Goal: Task Accomplishment & Management: Manage account settings

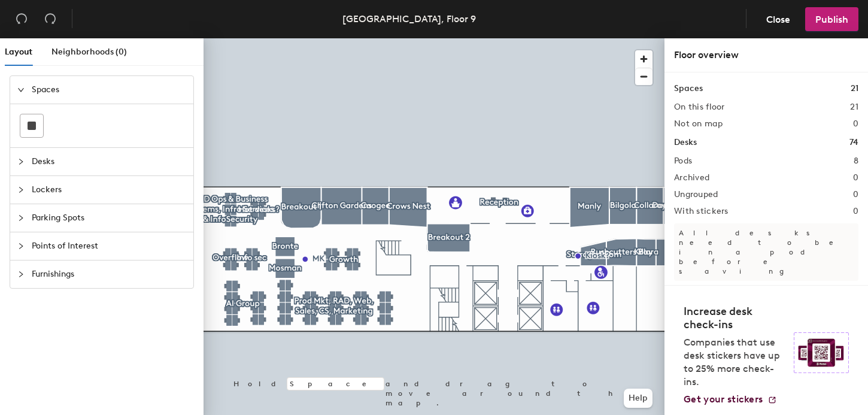
click at [389, 38] on div at bounding box center [434, 38] width 461 height 0
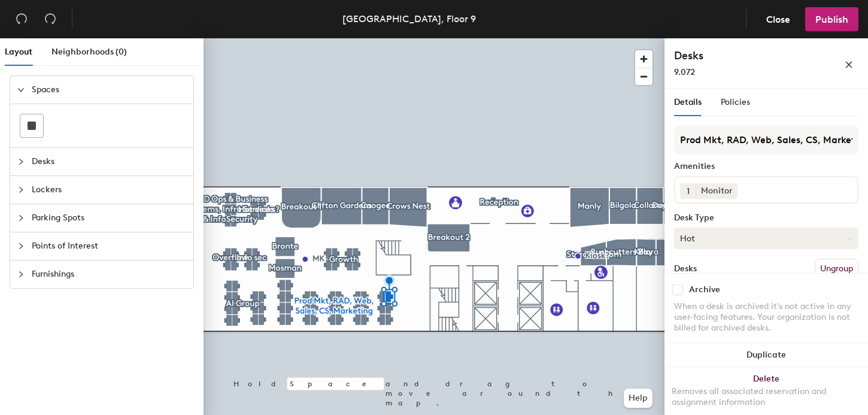
click at [720, 242] on button "Hot" at bounding box center [766, 239] width 184 height 22
click at [705, 307] on div "Hoteled" at bounding box center [735, 311] width 120 height 18
click at [706, 230] on button "Hot" at bounding box center [766, 239] width 184 height 22
click at [687, 307] on div "Hoteled" at bounding box center [735, 311] width 120 height 18
click at [380, 38] on div at bounding box center [434, 38] width 461 height 0
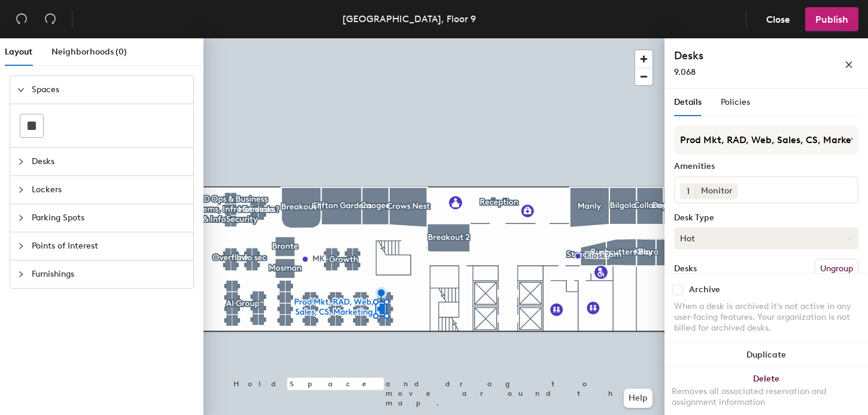
click at [693, 243] on button "Hot" at bounding box center [766, 239] width 184 height 22
click at [693, 312] on div "Hoteled" at bounding box center [735, 311] width 120 height 18
click at [360, 38] on div at bounding box center [434, 38] width 461 height 0
click at [703, 238] on button "Hot" at bounding box center [766, 236] width 184 height 22
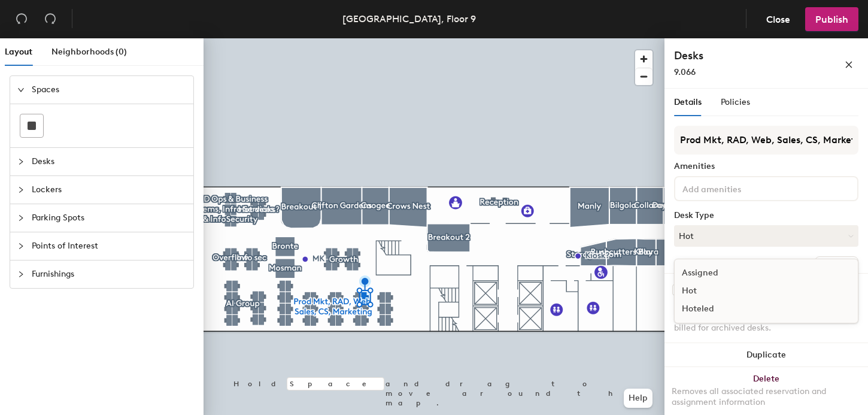
click at [687, 304] on div "Hoteled" at bounding box center [735, 309] width 120 height 18
click at [701, 226] on button "Hot" at bounding box center [766, 236] width 184 height 22
click at [694, 305] on div "Hoteled" at bounding box center [735, 309] width 120 height 18
click at [365, 38] on div at bounding box center [434, 38] width 461 height 0
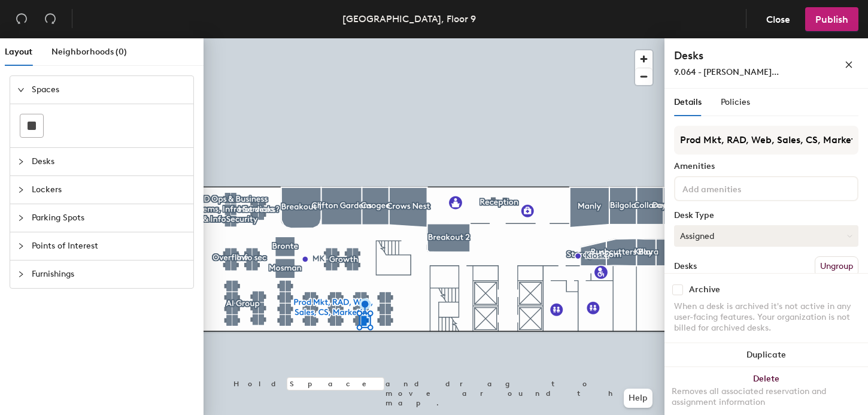
click at [353, 38] on div at bounding box center [434, 38] width 461 height 0
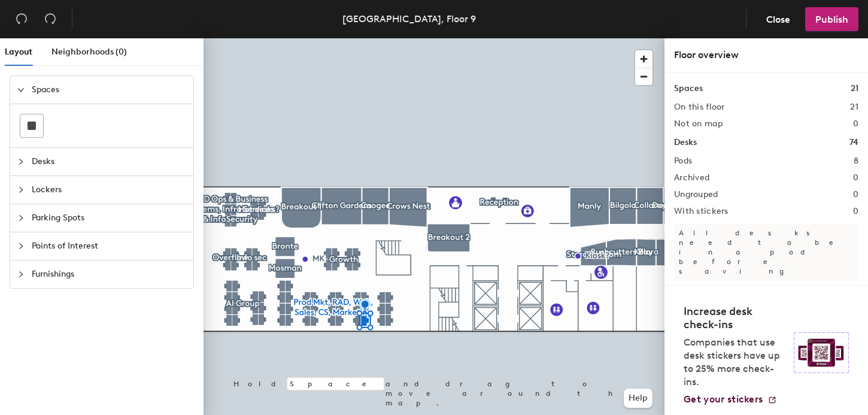
click at [356, 38] on div at bounding box center [434, 38] width 461 height 0
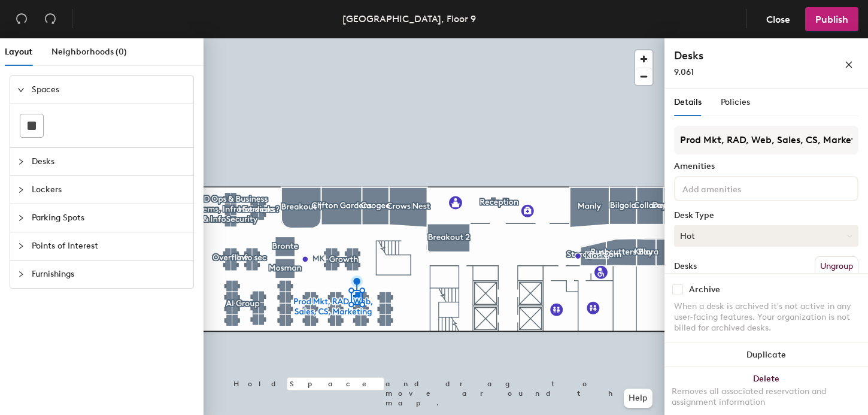
click at [728, 238] on button "Hot" at bounding box center [766, 236] width 184 height 22
click at [691, 309] on div "Hoteled" at bounding box center [735, 309] width 120 height 18
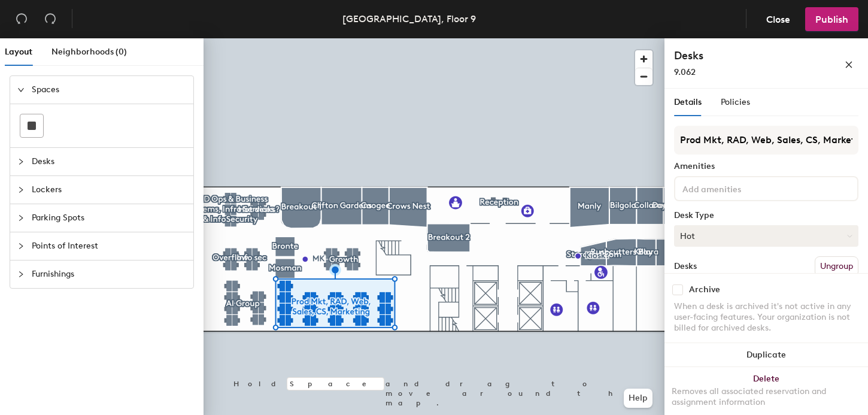
click at [714, 226] on button "Hot" at bounding box center [766, 236] width 184 height 22
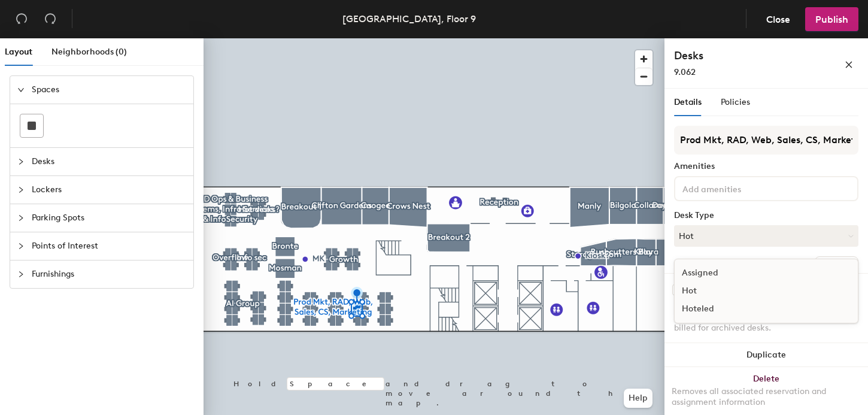
click at [684, 310] on div "Hoteled" at bounding box center [735, 309] width 120 height 18
click at [358, 38] on div at bounding box center [434, 38] width 461 height 0
click at [696, 230] on button "Assigned" at bounding box center [766, 236] width 184 height 22
click at [696, 313] on div "Hoteled" at bounding box center [735, 309] width 120 height 18
